Goal: Information Seeking & Learning: Learn about a topic

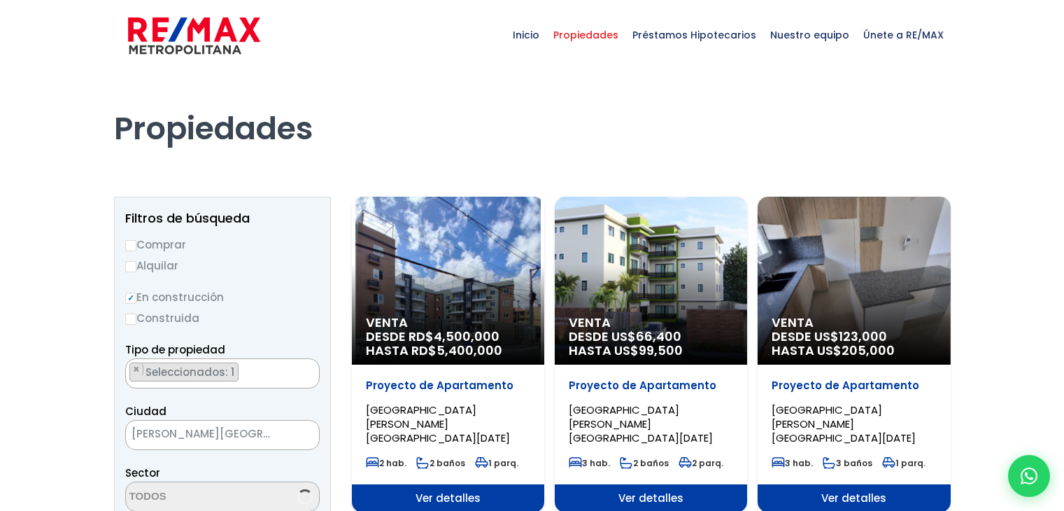
select select "13512"
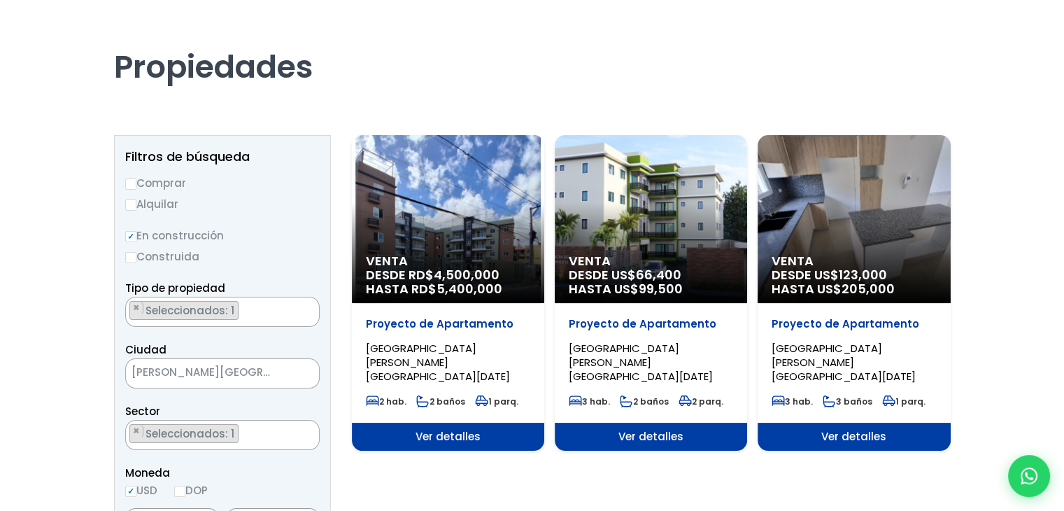
scroll to position [56, 0]
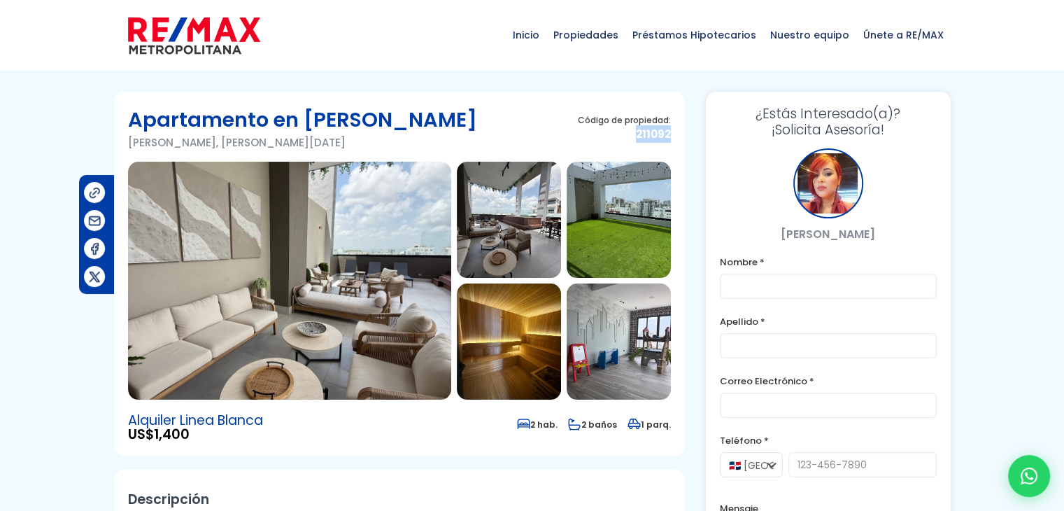
drag, startPoint x: 636, startPoint y: 134, endPoint x: 684, endPoint y: 135, distance: 48.3
copy span "211092"
